Goal: Transaction & Acquisition: Purchase product/service

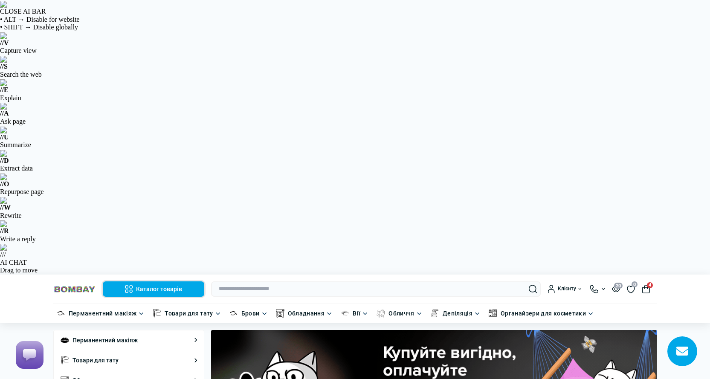
click at [162, 281] on button "Каталог товарів" at bounding box center [153, 288] width 101 height 15
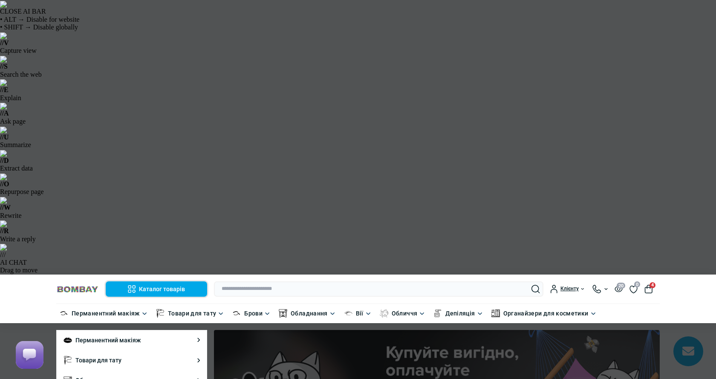
click at [162, 281] on button "Каталог товарів" at bounding box center [156, 288] width 101 height 15
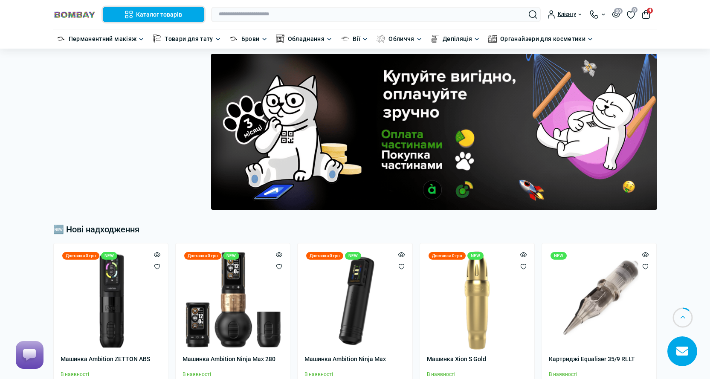
scroll to position [298, 0]
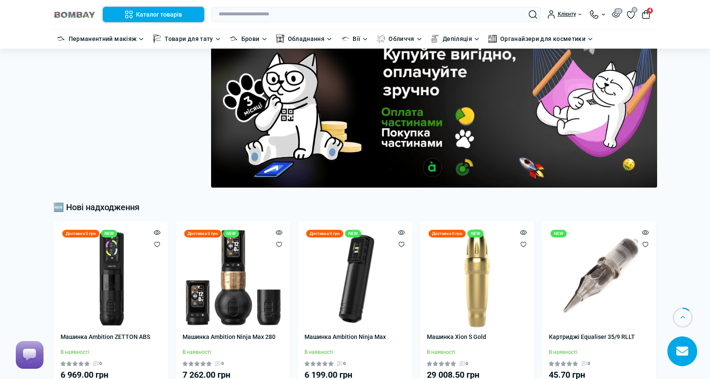
click at [170, 16] on button "Каталог товарів" at bounding box center [153, 14] width 101 height 15
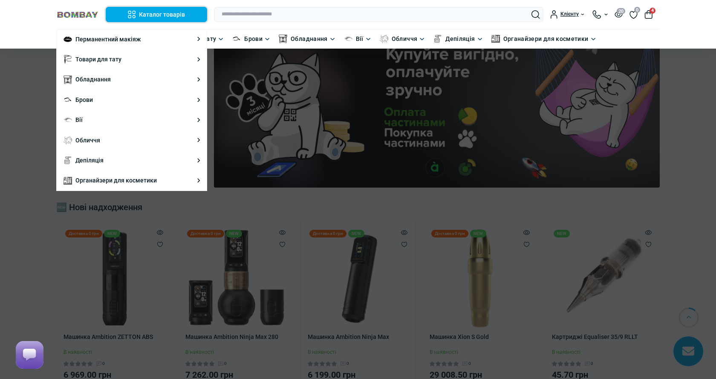
click at [170, 16] on button "Каталог товарів" at bounding box center [156, 14] width 101 height 15
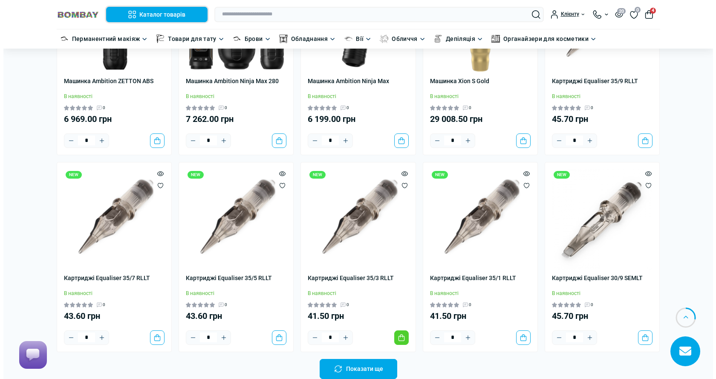
scroll to position [853, 0]
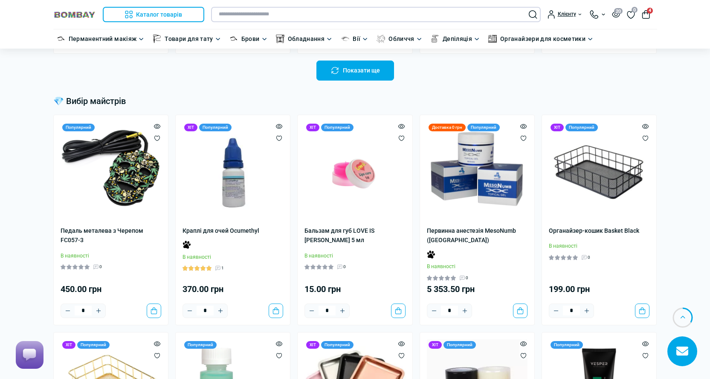
click at [243, 18] on input "text" at bounding box center [376, 14] width 330 height 15
paste input "********"
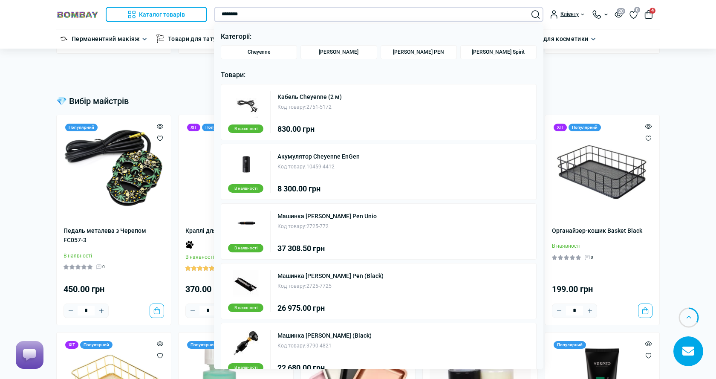
type input "********"
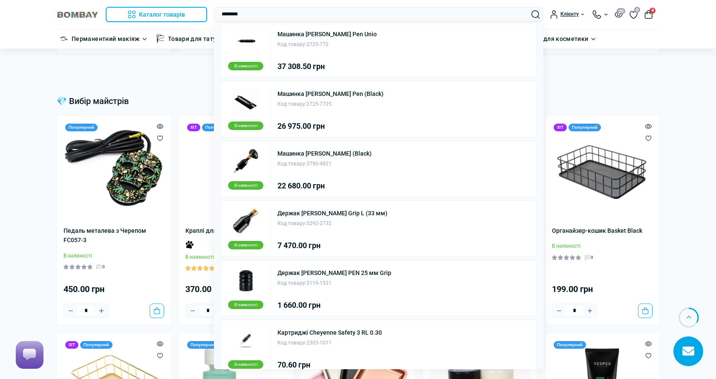
scroll to position [196, 0]
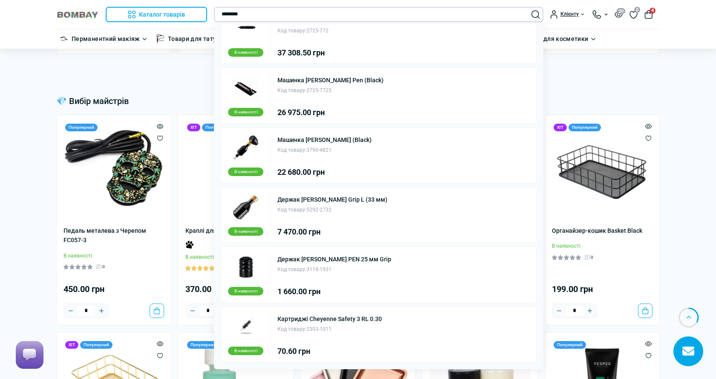
click at [240, 15] on input "********" at bounding box center [379, 14] width 330 height 15
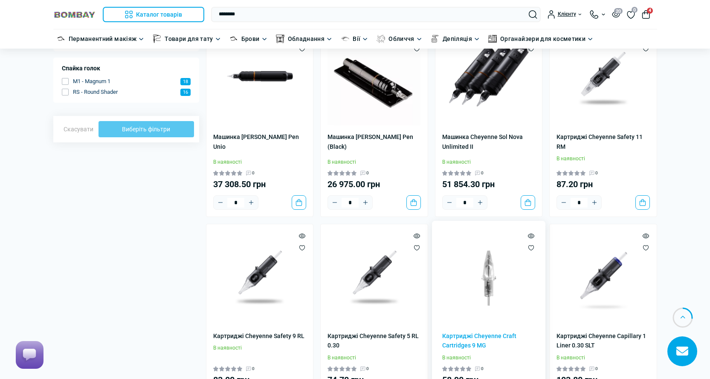
scroll to position [512, 0]
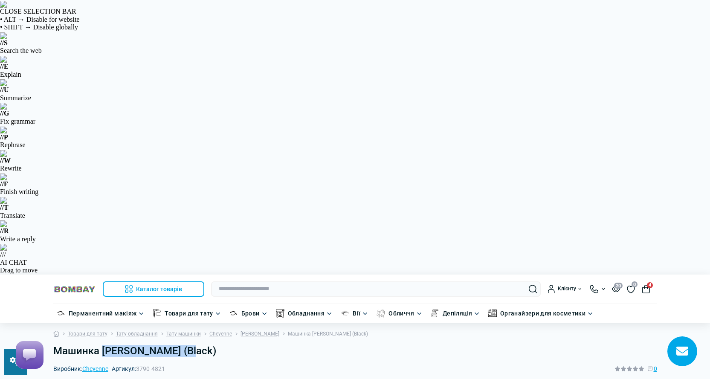
drag, startPoint x: 186, startPoint y: 75, endPoint x: 102, endPoint y: 77, distance: 84.0
click at [102, 345] on h1 "Машинка [PERSON_NAME] (Black)" at bounding box center [355, 351] width 604 height 12
copy h1 "Cheyenne Sol Luna"
click at [160, 345] on h1 "Машинка [PERSON_NAME] (Black)" at bounding box center [355, 351] width 604 height 12
drag, startPoint x: 188, startPoint y: 76, endPoint x: 150, endPoint y: 76, distance: 37.1
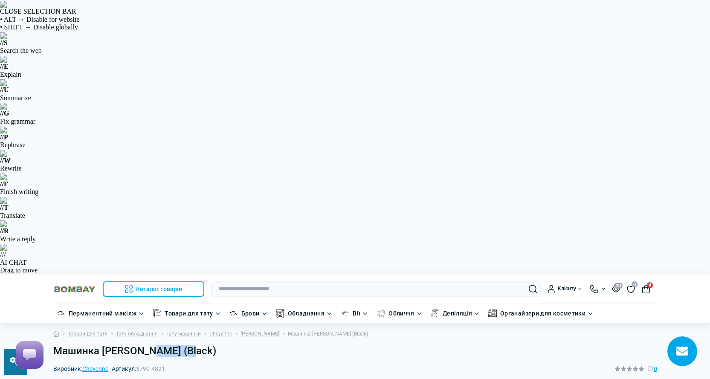
click at [150, 345] on h1 "Машинка [PERSON_NAME] (Black)" at bounding box center [355, 351] width 604 height 12
copy h1 "Sol Luna"
drag, startPoint x: 116, startPoint y: 78, endPoint x: 108, endPoint y: 78, distance: 8.1
click at [116, 345] on h1 "Машинка [PERSON_NAME] (Black)" at bounding box center [355, 351] width 604 height 12
drag, startPoint x: 100, startPoint y: 74, endPoint x: 187, endPoint y: 75, distance: 87.4
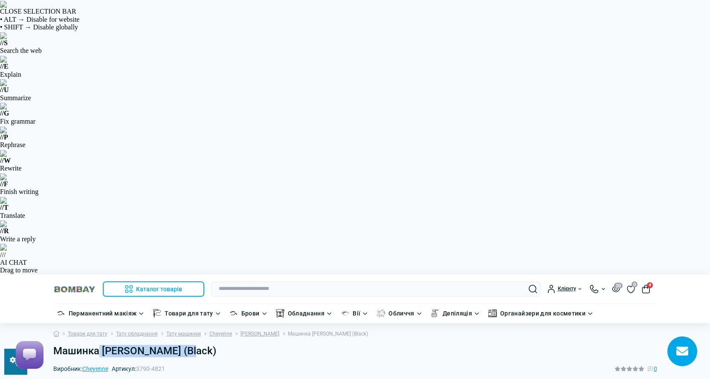
click at [187, 345] on h1 "Машинка [PERSON_NAME] (Black)" at bounding box center [355, 351] width 604 height 12
click at [132, 345] on h1 "Машинка [PERSON_NAME] (Black)" at bounding box center [355, 351] width 604 height 12
drag, startPoint x: 102, startPoint y: 74, endPoint x: 186, endPoint y: 76, distance: 83.6
click at [186, 345] on h1 "Машинка [PERSON_NAME] (Black)" at bounding box center [355, 351] width 604 height 12
copy h1 "Cheyenne Sol Luna"
